Goal: Task Accomplishment & Management: Manage account settings

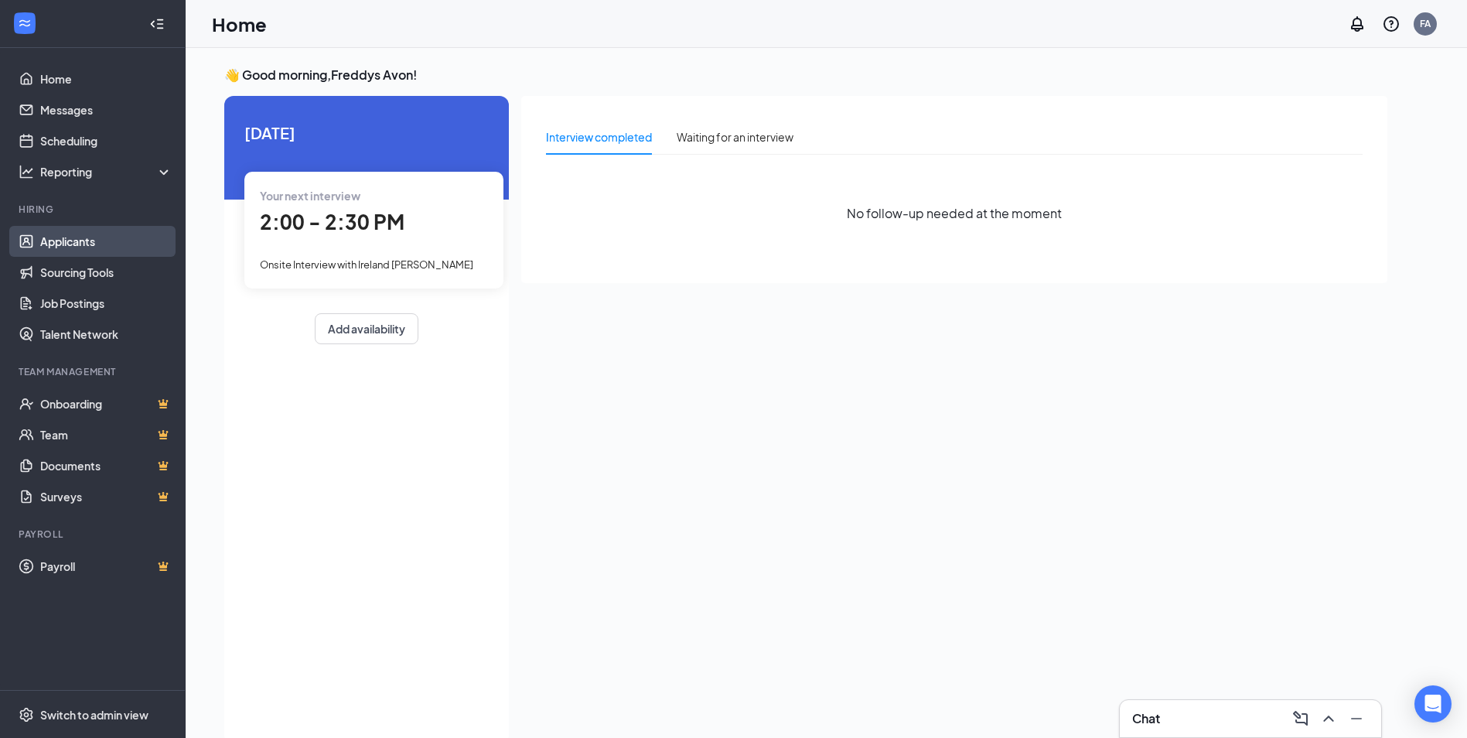
click at [96, 235] on link "Applicants" at bounding box center [106, 241] width 132 height 31
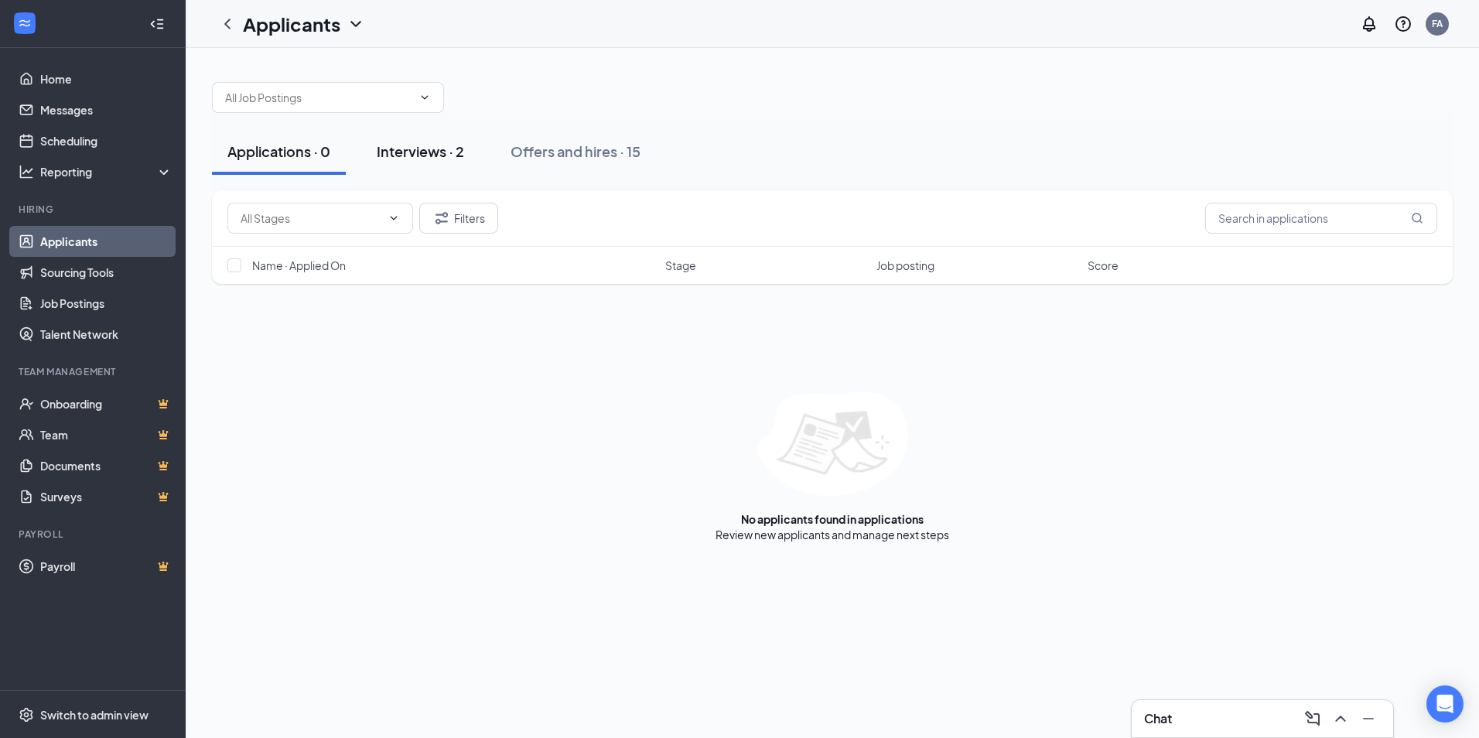
click at [445, 146] on div "Interviews · 2" at bounding box center [420, 151] width 87 height 19
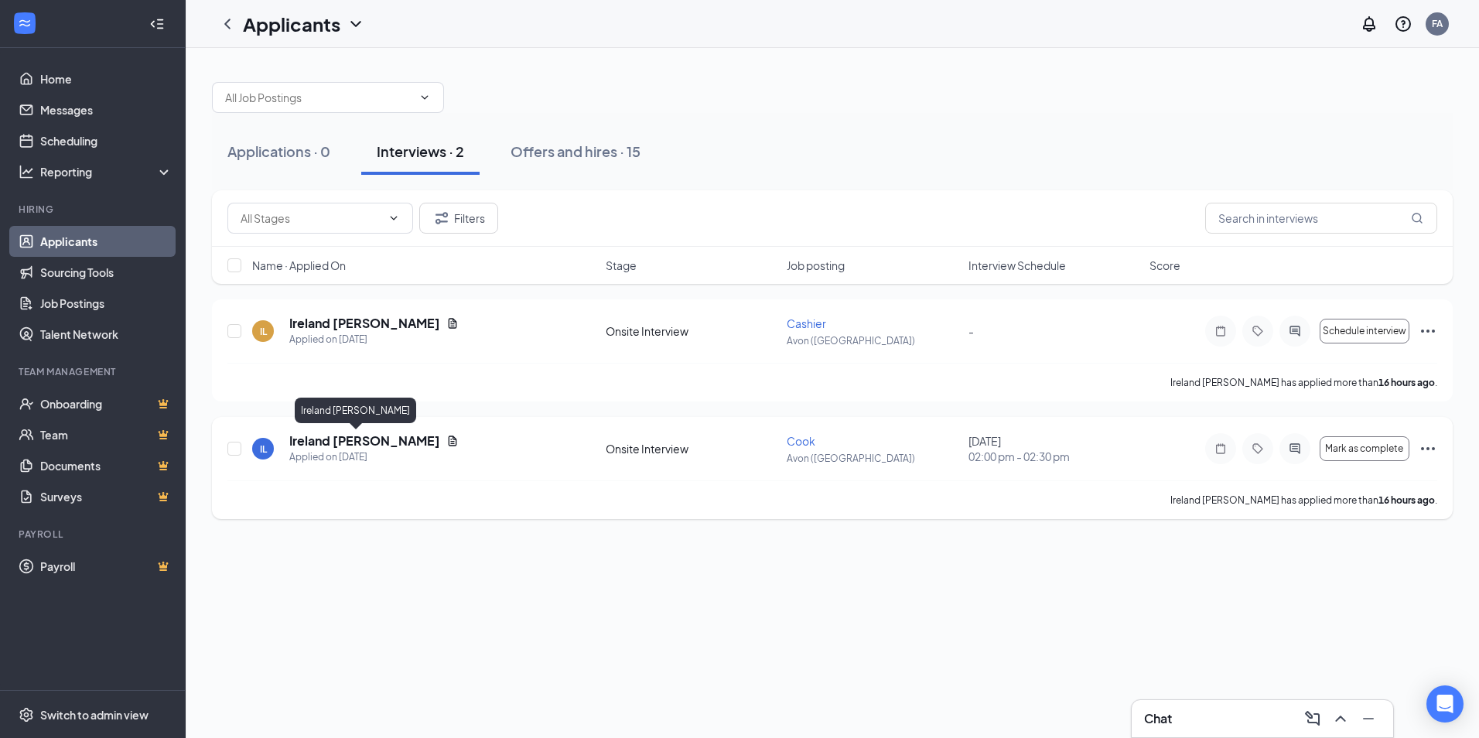
click at [333, 439] on h5 "Ireland [PERSON_NAME]" at bounding box center [364, 440] width 151 height 17
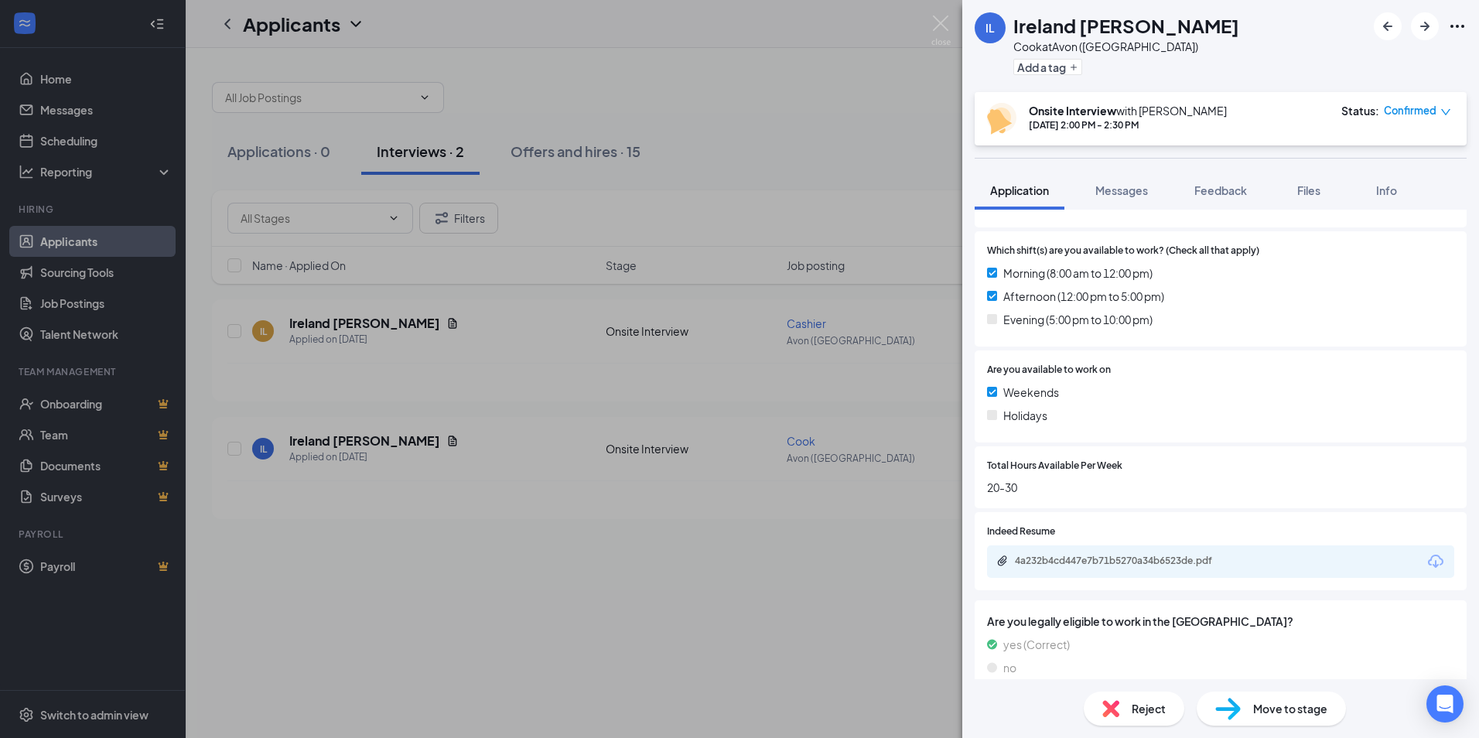
scroll to position [483, 0]
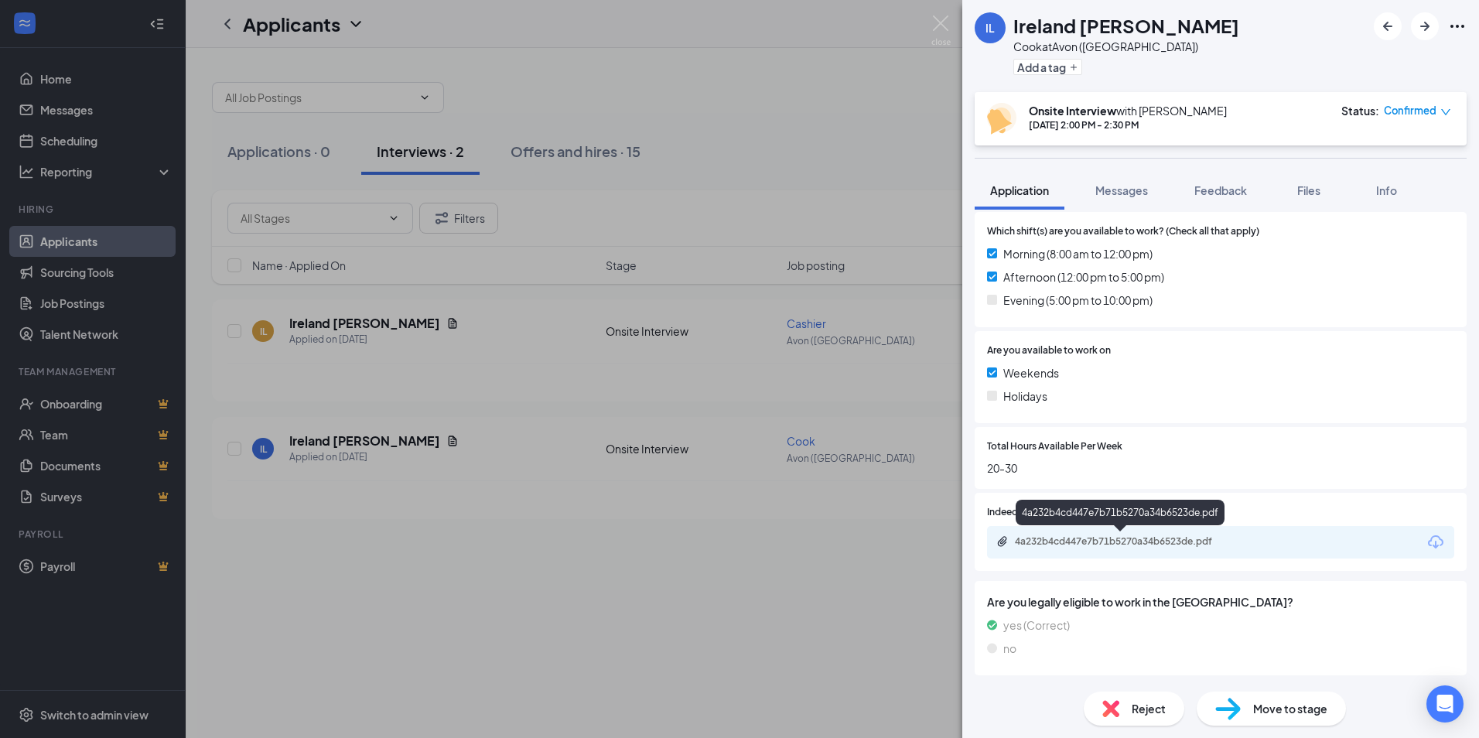
click at [1173, 548] on div "4a232b4cd447e7b71b5270a34b6523de.pdf" at bounding box center [1121, 542] width 251 height 15
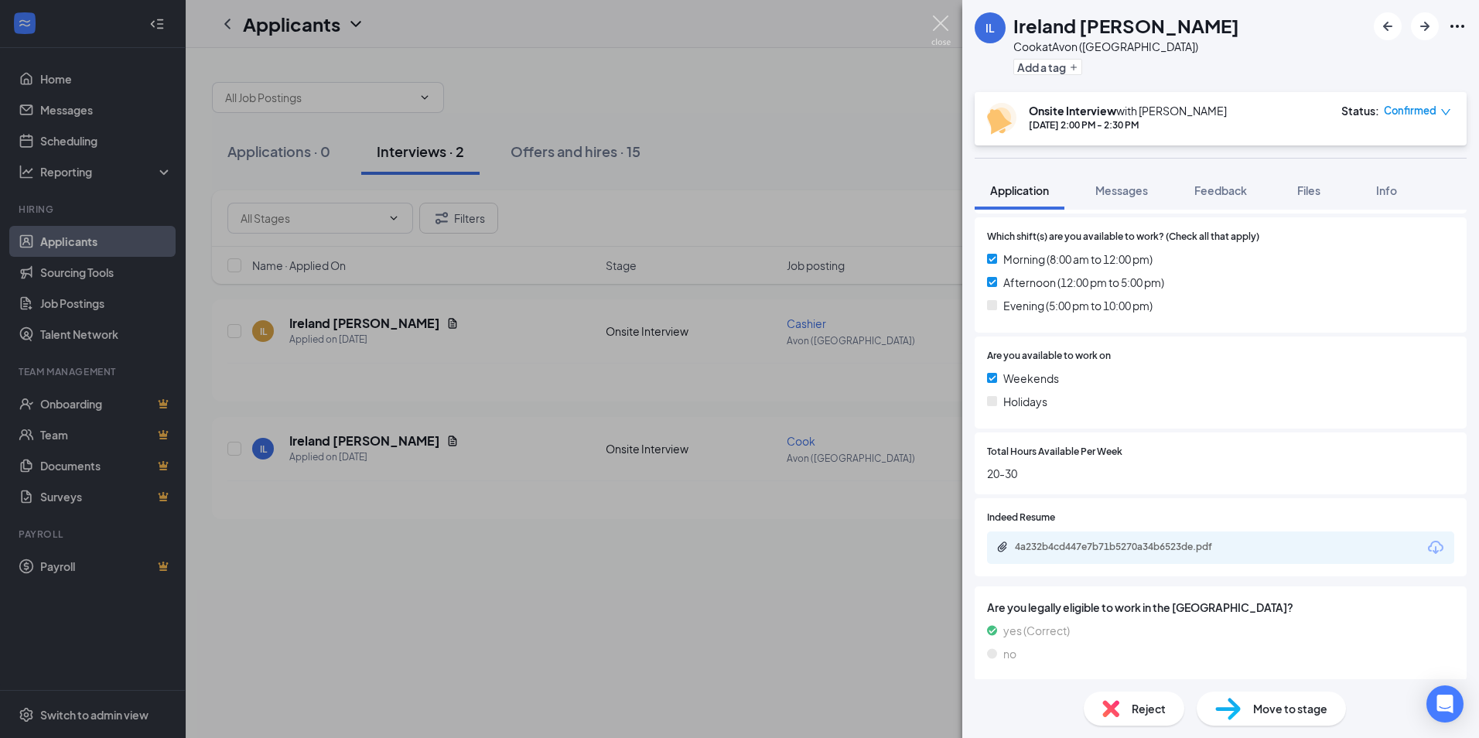
click at [945, 30] on img at bounding box center [940, 30] width 19 height 30
